Goal: Information Seeking & Learning: Learn about a topic

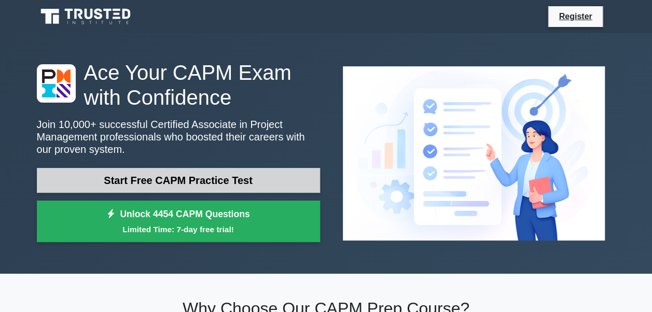
click at [211, 178] on link "Start Free CAPM Practice Test" at bounding box center [178, 180] width 283 height 25
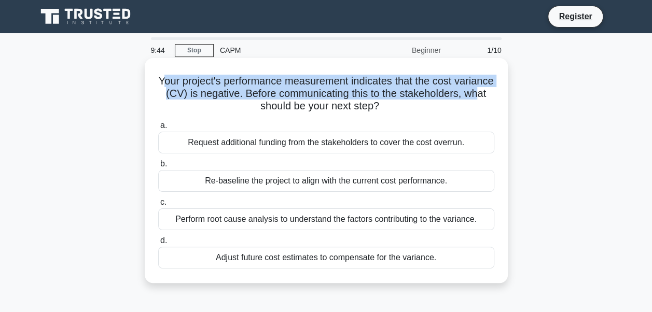
drag, startPoint x: 178, startPoint y: 86, endPoint x: 288, endPoint y: 111, distance: 112.7
click at [288, 111] on h5 "Your project's performance measurement indicates that the cost variance (CV) is…" at bounding box center [326, 94] width 338 height 38
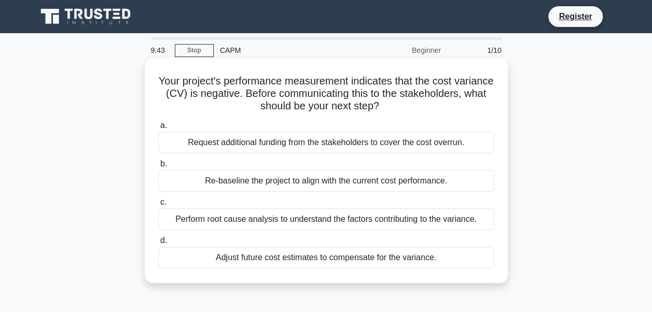
drag, startPoint x: 288, startPoint y: 111, endPoint x: 275, endPoint y: 140, distance: 32.0
click at [275, 140] on div "Request additional funding from the stakeholders to cover the cost overrun." at bounding box center [326, 143] width 336 height 22
click at [158, 129] on input "a. Request additional funding from the stakeholders to cover the cost overrun." at bounding box center [158, 125] width 0 height 7
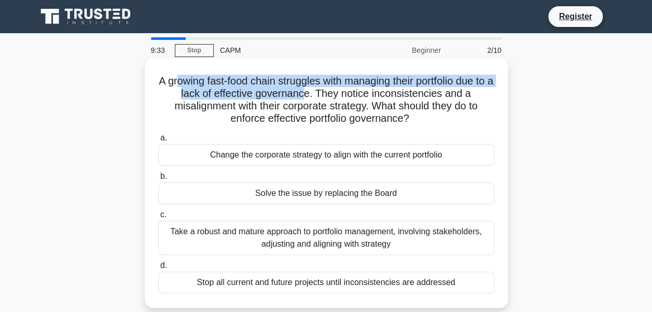
drag, startPoint x: 179, startPoint y: 81, endPoint x: 317, endPoint y: 99, distance: 139.0
click at [317, 99] on h5 "A growing fast-food chain struggles with managing their portfolio due to a lack…" at bounding box center [326, 100] width 338 height 51
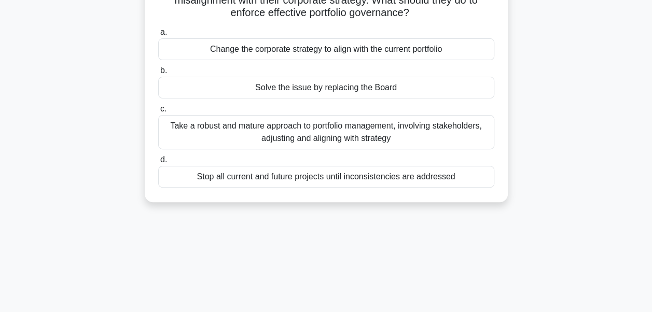
scroll to position [40, 0]
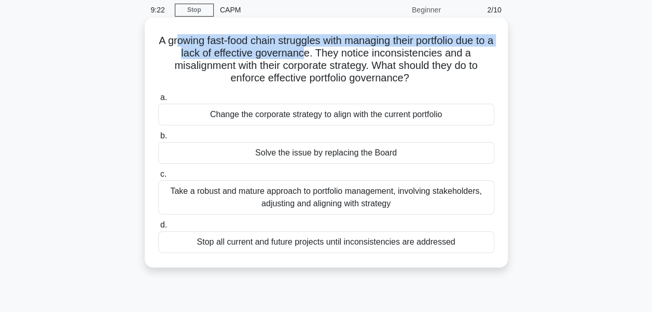
click at [238, 43] on h5 "A growing fast-food chain struggles with managing their portfolio due to a lack…" at bounding box center [326, 59] width 338 height 51
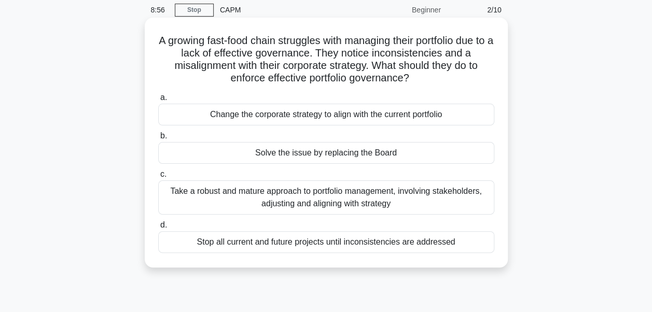
click at [224, 197] on div "Take a robust and mature approach to portfolio management, involving stakeholde…" at bounding box center [326, 197] width 336 height 34
click at [158, 178] on input "c. Take a robust and mature approach to portfolio management, involving stakeho…" at bounding box center [158, 174] width 0 height 7
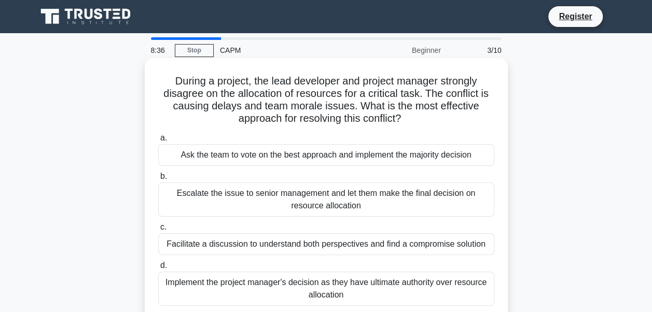
scroll to position [52, 0]
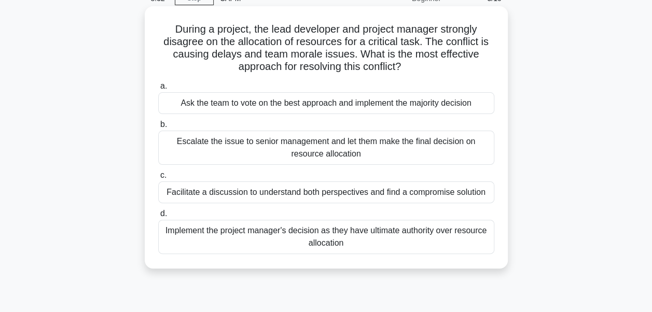
click at [276, 192] on div "Facilitate a discussion to understand both perspectives and find a compromise s…" at bounding box center [326, 192] width 336 height 22
click at [158, 179] on input "c. Facilitate a discussion to understand both perspectives and find a compromis…" at bounding box center [158, 175] width 0 height 7
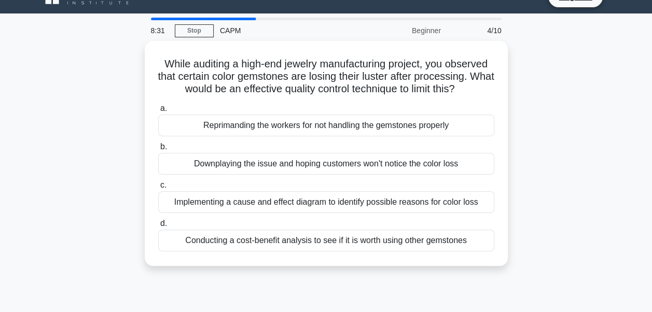
scroll to position [0, 0]
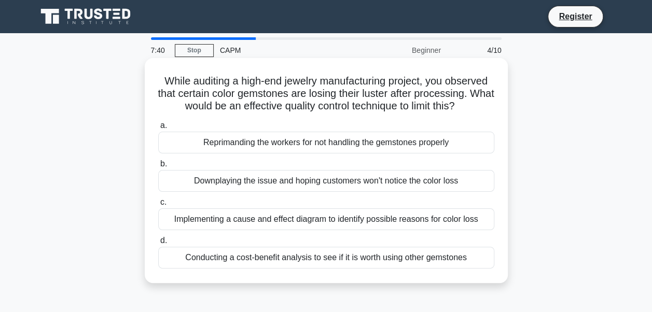
click at [288, 222] on div "Implementing a cause and effect diagram to identify possible reasons for color …" at bounding box center [326, 219] width 336 height 22
click at [158, 206] on input "c. Implementing a cause and effect diagram to identify possible reasons for col…" at bounding box center [158, 202] width 0 height 7
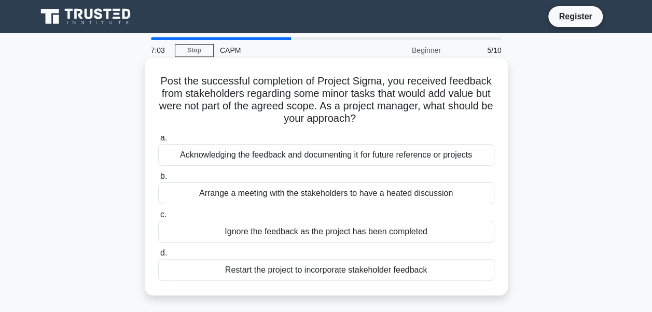
click at [382, 153] on div "Acknowledging the feedback and documenting it for future reference or projects" at bounding box center [326, 155] width 336 height 22
click at [158, 142] on input "a. Acknowledging the feedback and documenting it for future reference or projec…" at bounding box center [158, 138] width 0 height 7
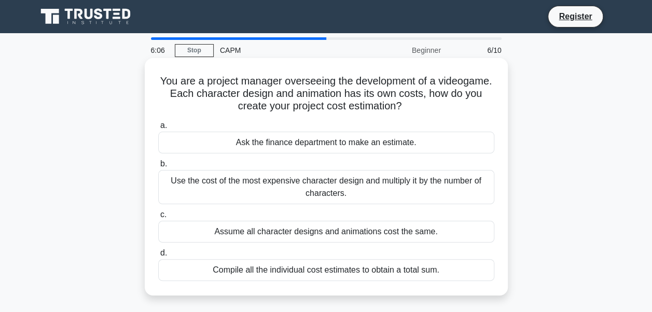
click at [371, 139] on div "Ask the finance department to make an estimate." at bounding box center [326, 143] width 336 height 22
click at [158, 129] on input "a. Ask the finance department to make an estimate." at bounding box center [158, 125] width 0 height 7
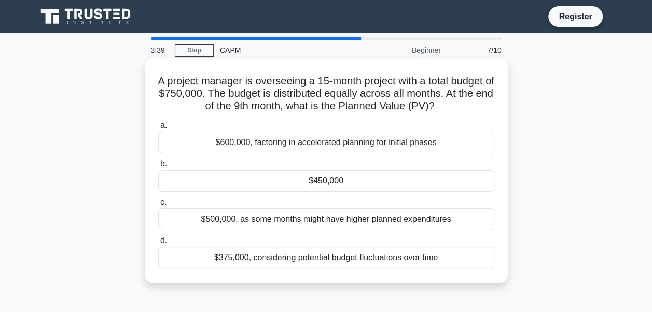
click at [174, 145] on div "$600,000, factoring in accelerated planning for initial phases" at bounding box center [326, 143] width 336 height 22
click at [158, 129] on input "a. $600,000, factoring in accelerated planning for initial phases" at bounding box center [158, 125] width 0 height 7
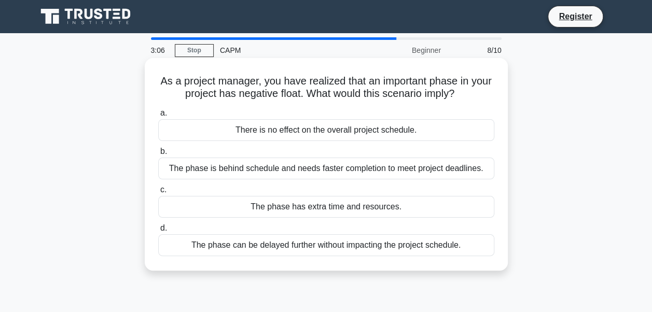
click at [330, 207] on div "The phase has extra time and resources." at bounding box center [326, 207] width 336 height 22
click at [158, 193] on input "c. The phase has extra time and resources." at bounding box center [158, 190] width 0 height 7
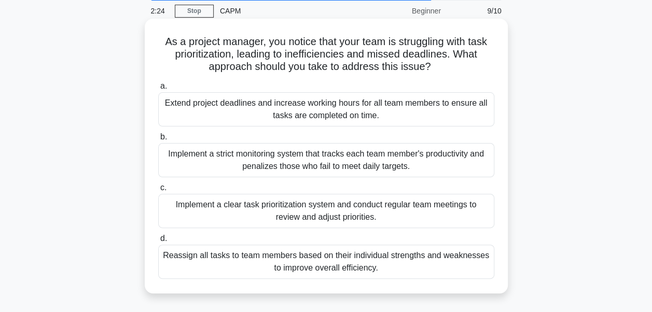
scroll to position [104, 0]
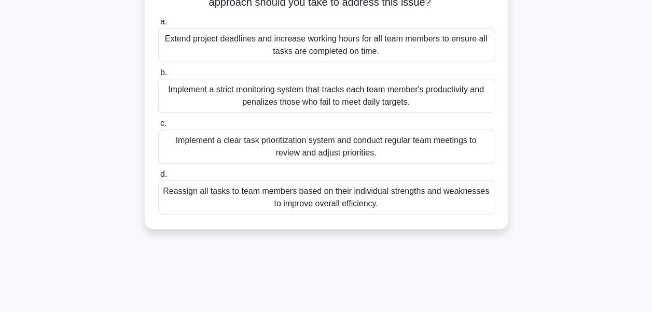
click at [280, 143] on div "Implement a clear task prioritization system and conduct regular team meetings …" at bounding box center [326, 147] width 336 height 34
click at [158, 127] on input "c. Implement a clear task prioritization system and conduct regular team meetin…" at bounding box center [158, 123] width 0 height 7
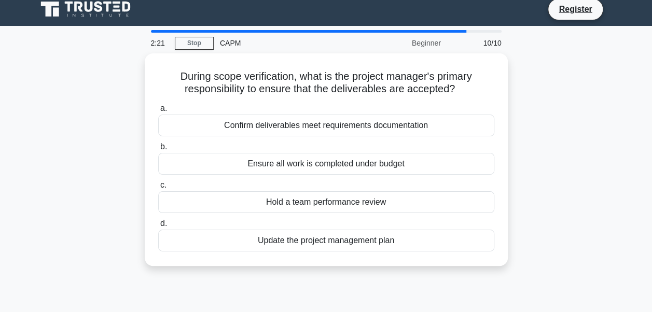
scroll to position [0, 0]
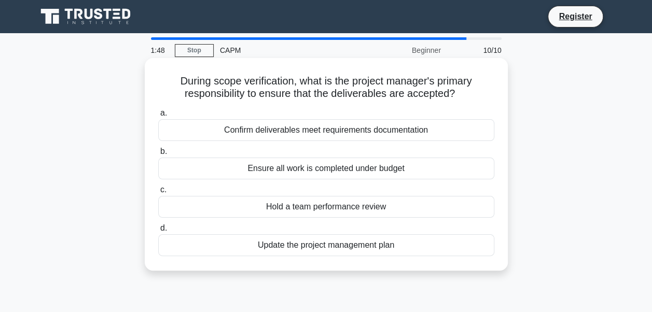
drag, startPoint x: 460, startPoint y: 94, endPoint x: 161, endPoint y: 79, distance: 299.5
click at [161, 79] on h5 "During scope verification, what is the project manager's primary responsibility…" at bounding box center [326, 88] width 338 height 26
copy h5 "During scope verification, what is the project manager's primary responsibility…"
click at [424, 171] on div "Ensure all work is completed under budget" at bounding box center [326, 169] width 336 height 22
click at [158, 155] on input "b. Ensure all work is completed under budget" at bounding box center [158, 151] width 0 height 7
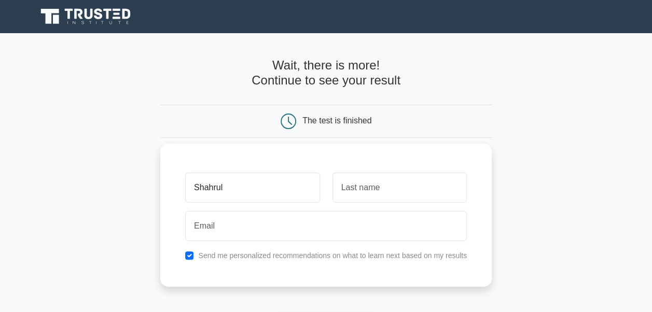
type input "Shahrul"
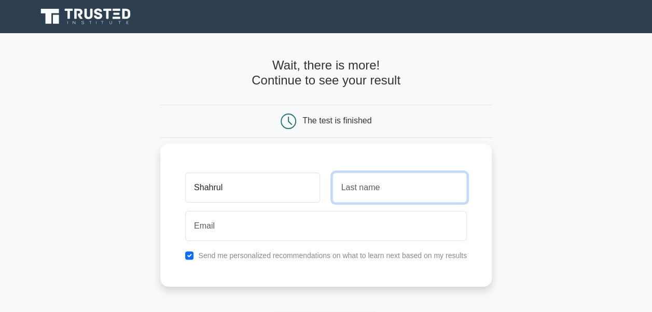
click at [408, 188] on input "text" at bounding box center [399, 188] width 134 height 30
type input "Azzeren"
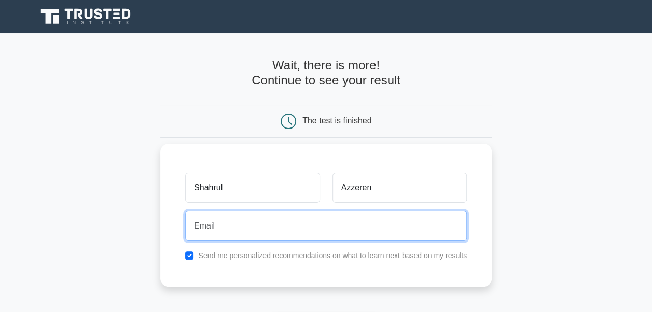
click at [303, 222] on input "email" at bounding box center [326, 226] width 282 height 30
type input "[EMAIL_ADDRESS][DOMAIN_NAME]"
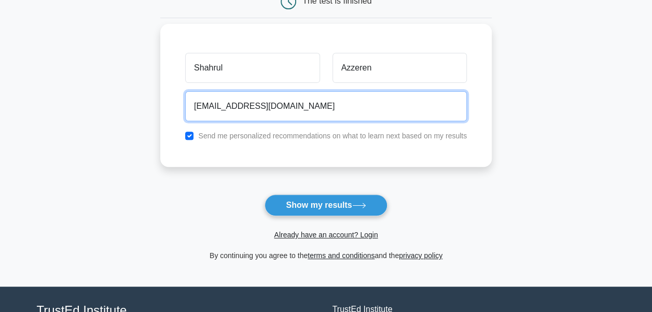
scroll to position [156, 0]
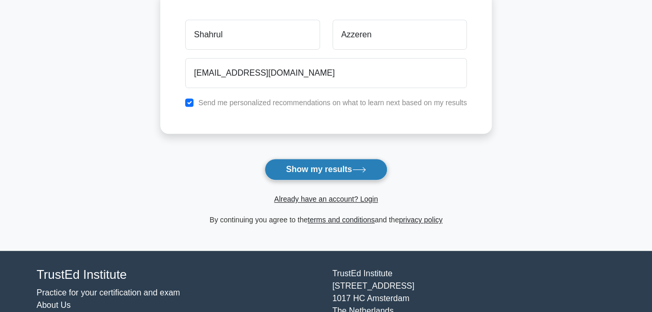
click at [353, 166] on button "Show my results" at bounding box center [325, 170] width 122 height 22
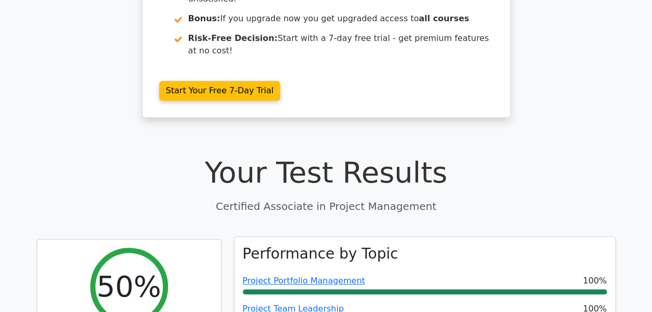
scroll to position [52, 0]
